Goal: Information Seeking & Learning: Find contact information

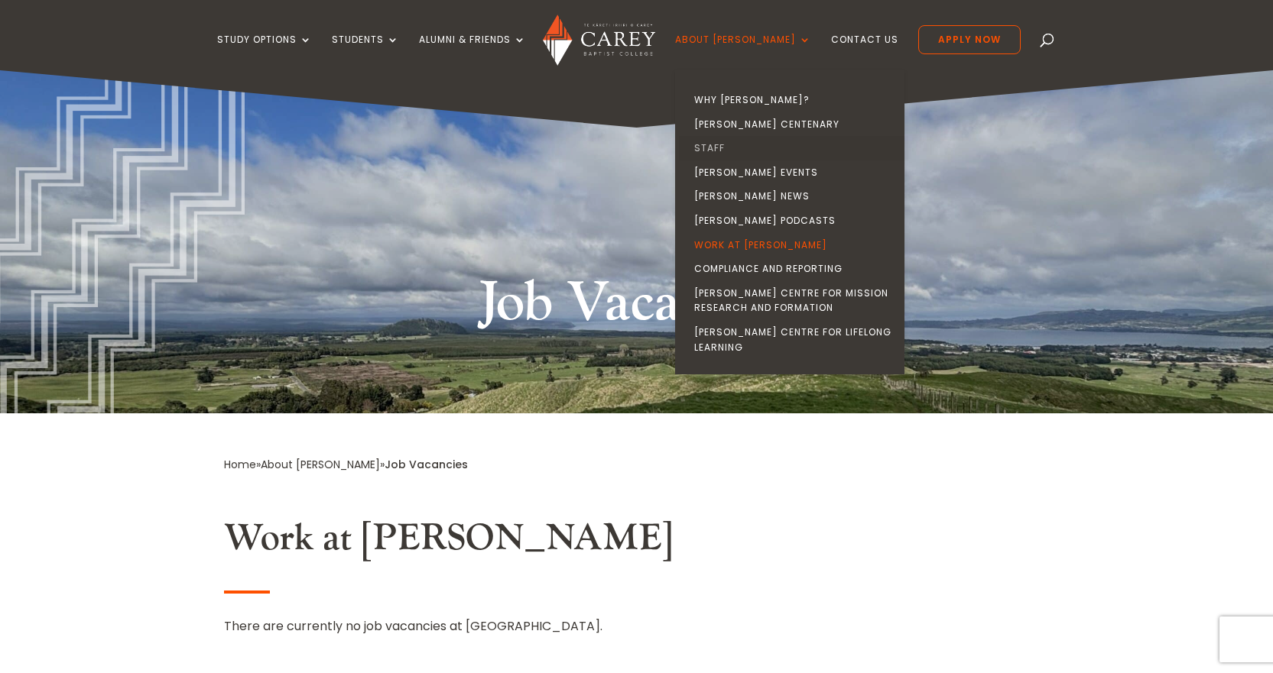
click at [738, 151] on link "Staff" at bounding box center [793, 148] width 229 height 24
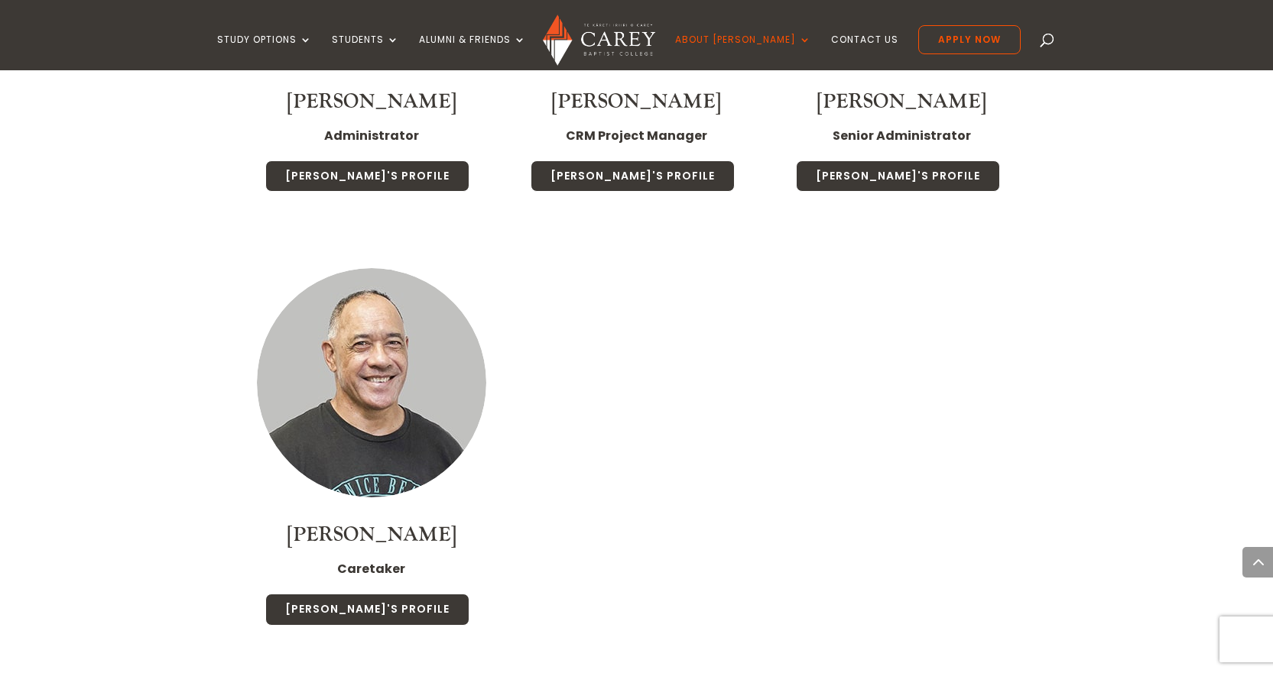
scroll to position [5732, 0]
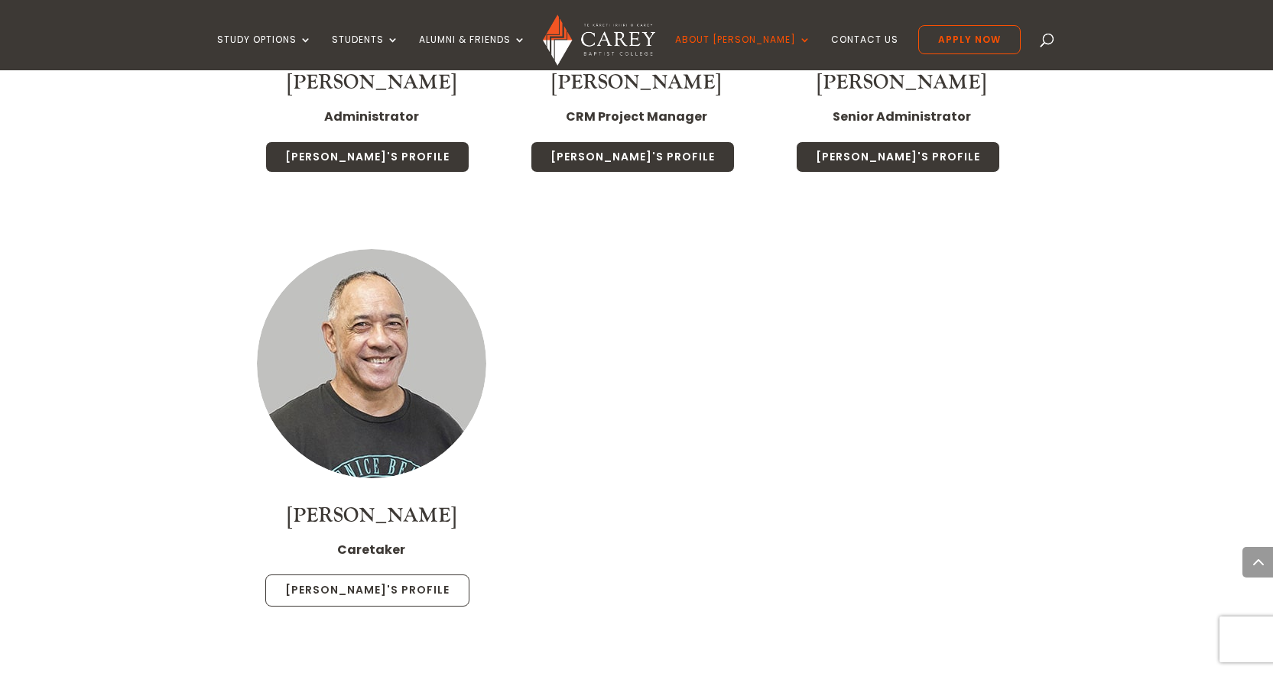
click at [371, 575] on link "[PERSON_NAME]'s Profile" at bounding box center [367, 591] width 204 height 32
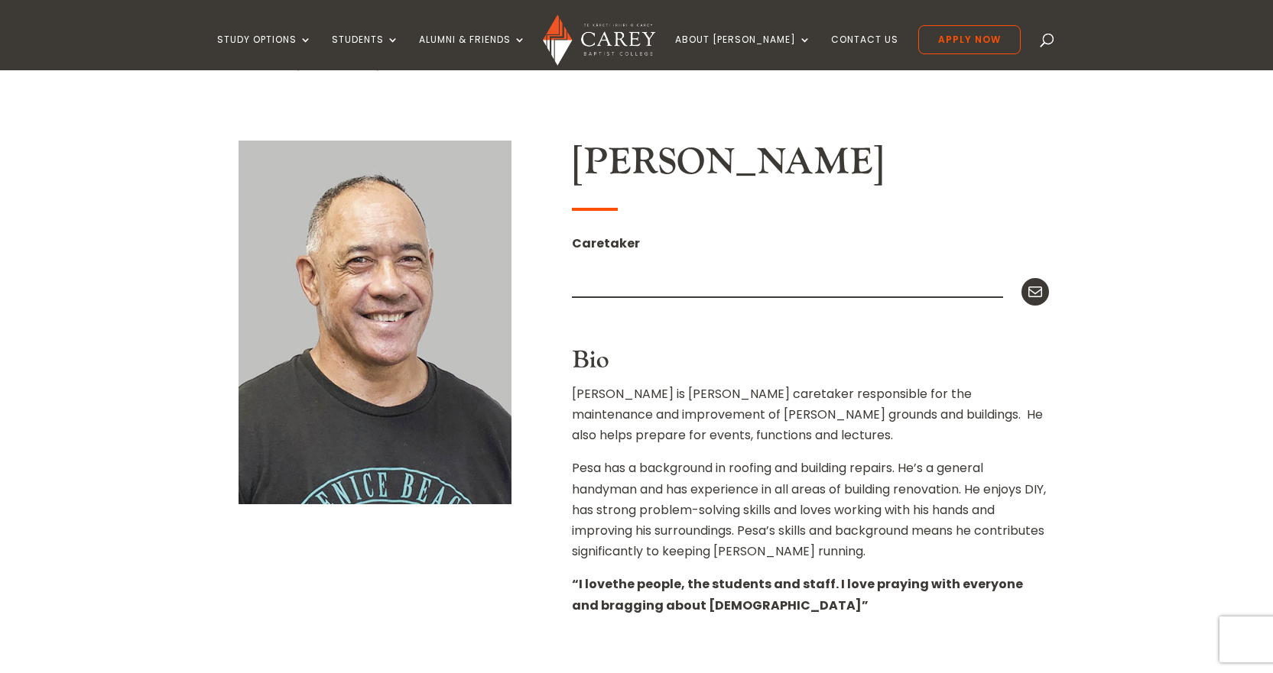
scroll to position [306, 0]
